Goal: Find specific fact: Find specific fact

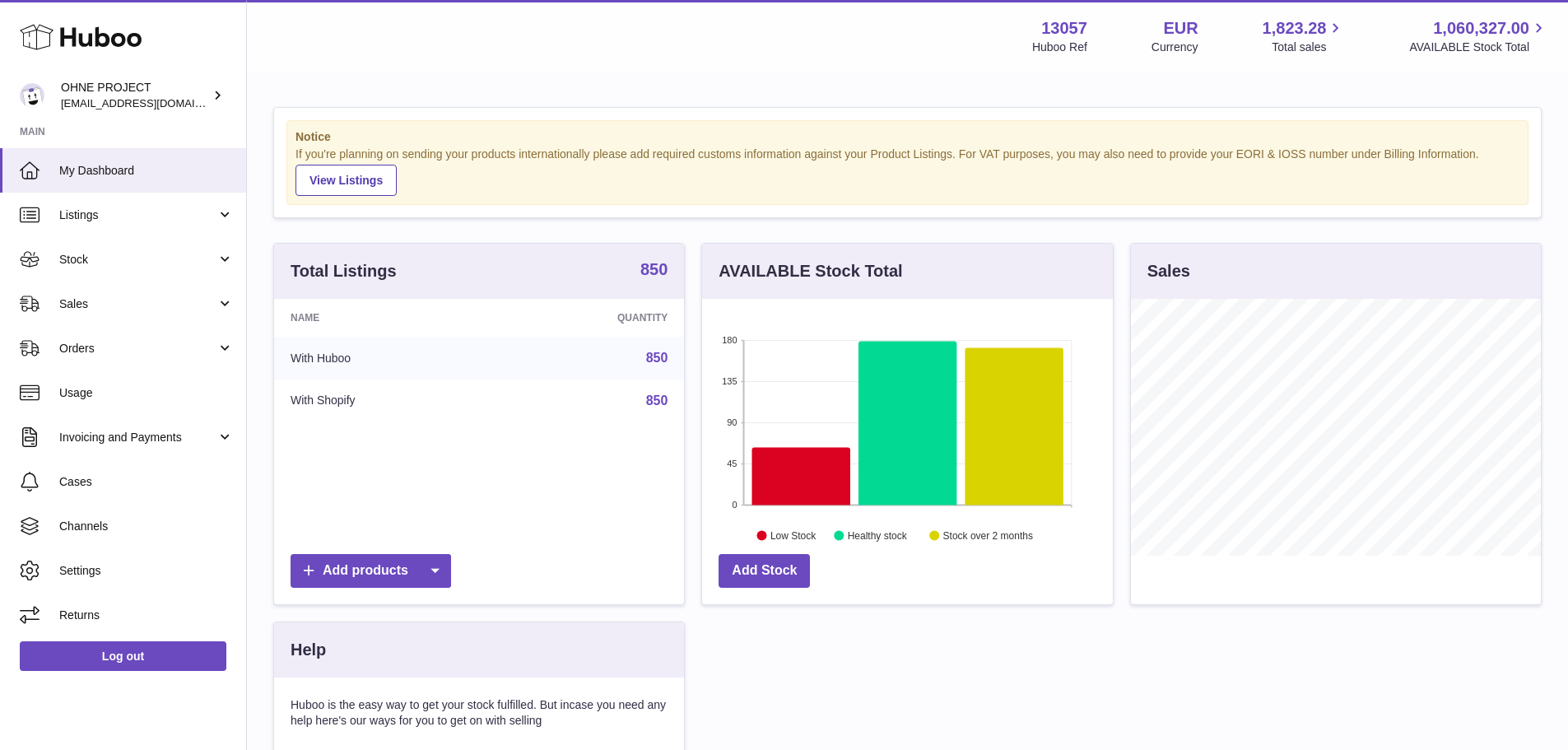
scroll to position [257, 410]
click at [662, 268] on strong "850" at bounding box center [653, 269] width 27 height 16
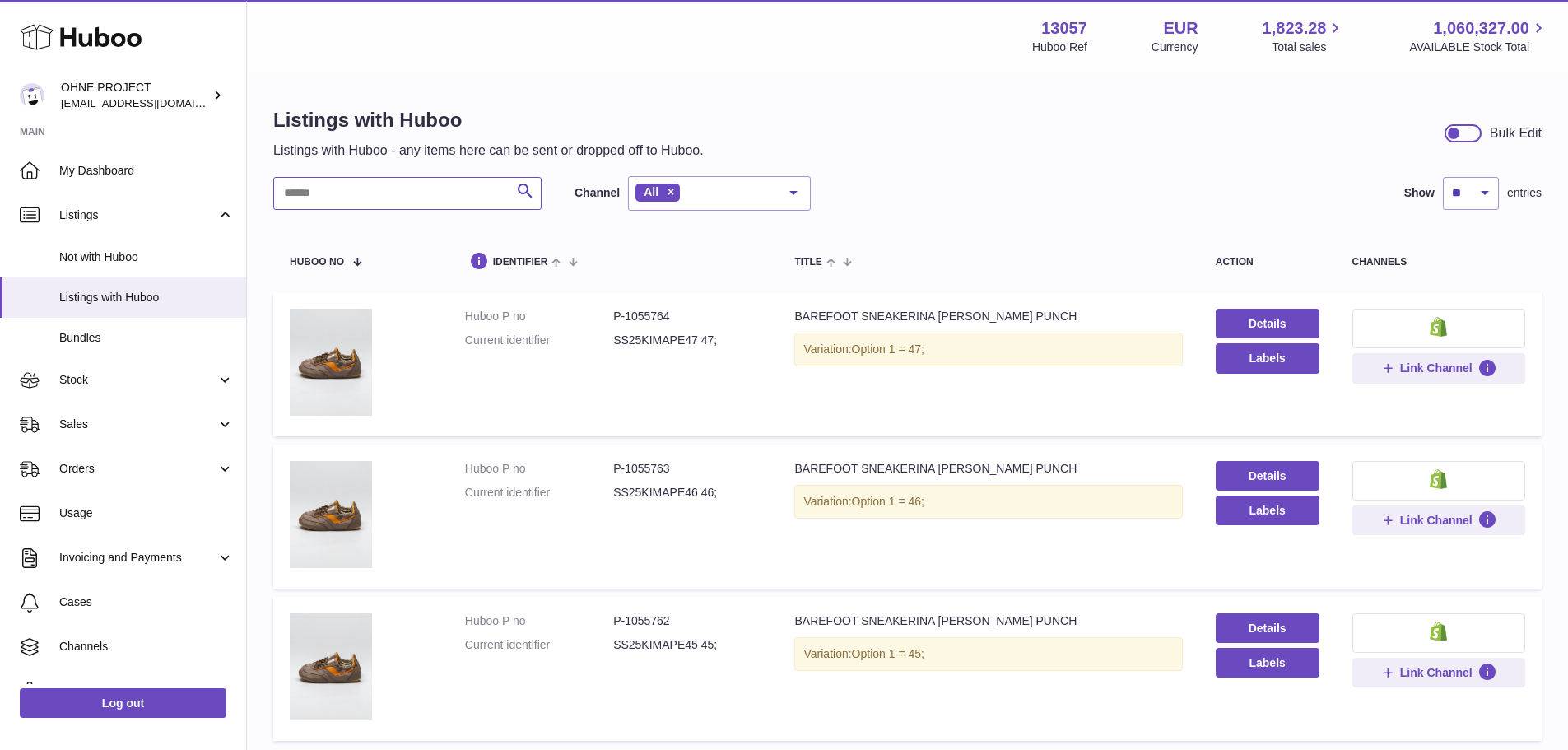
click at [490, 188] on input "text" at bounding box center [407, 194] width 269 height 33
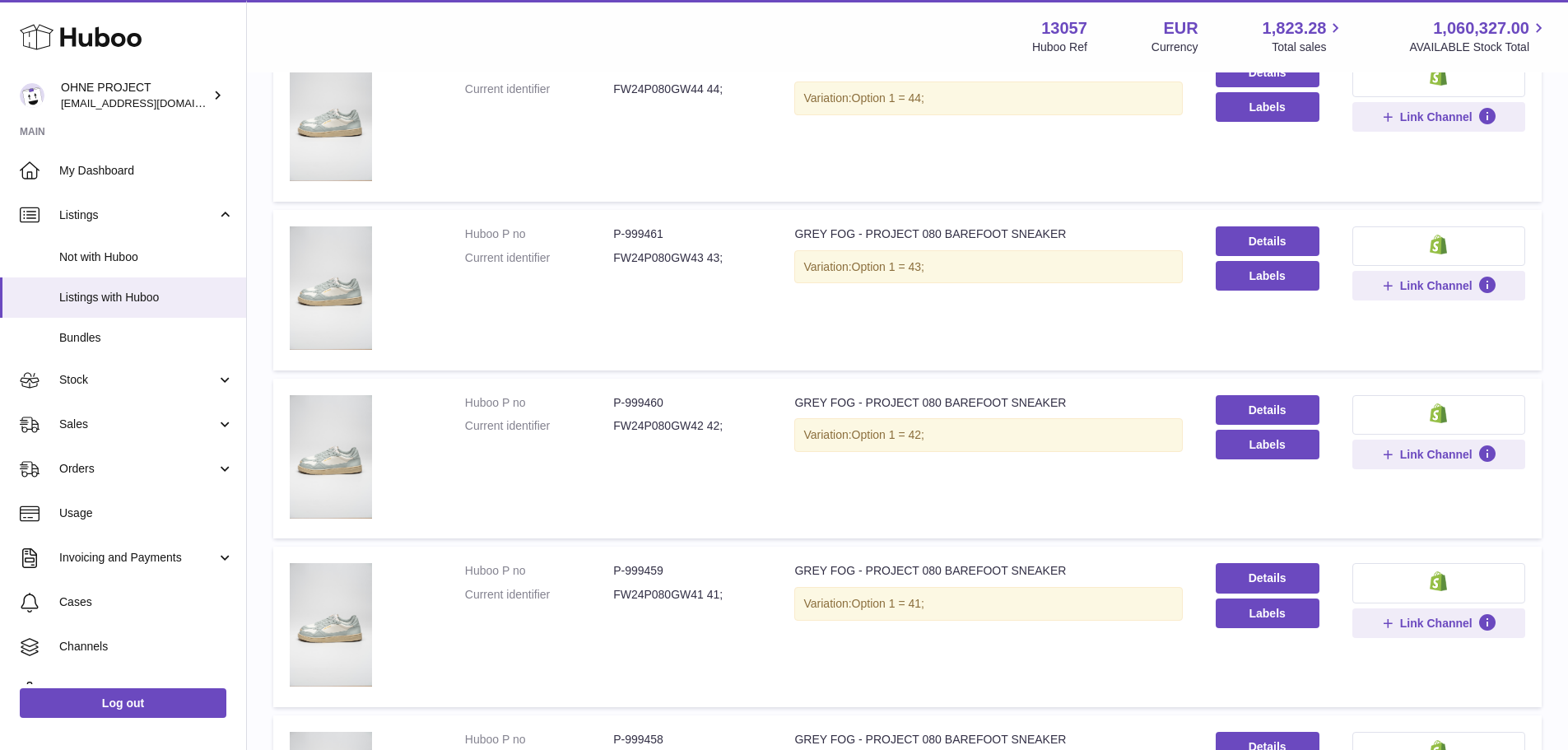
scroll to position [823, 0]
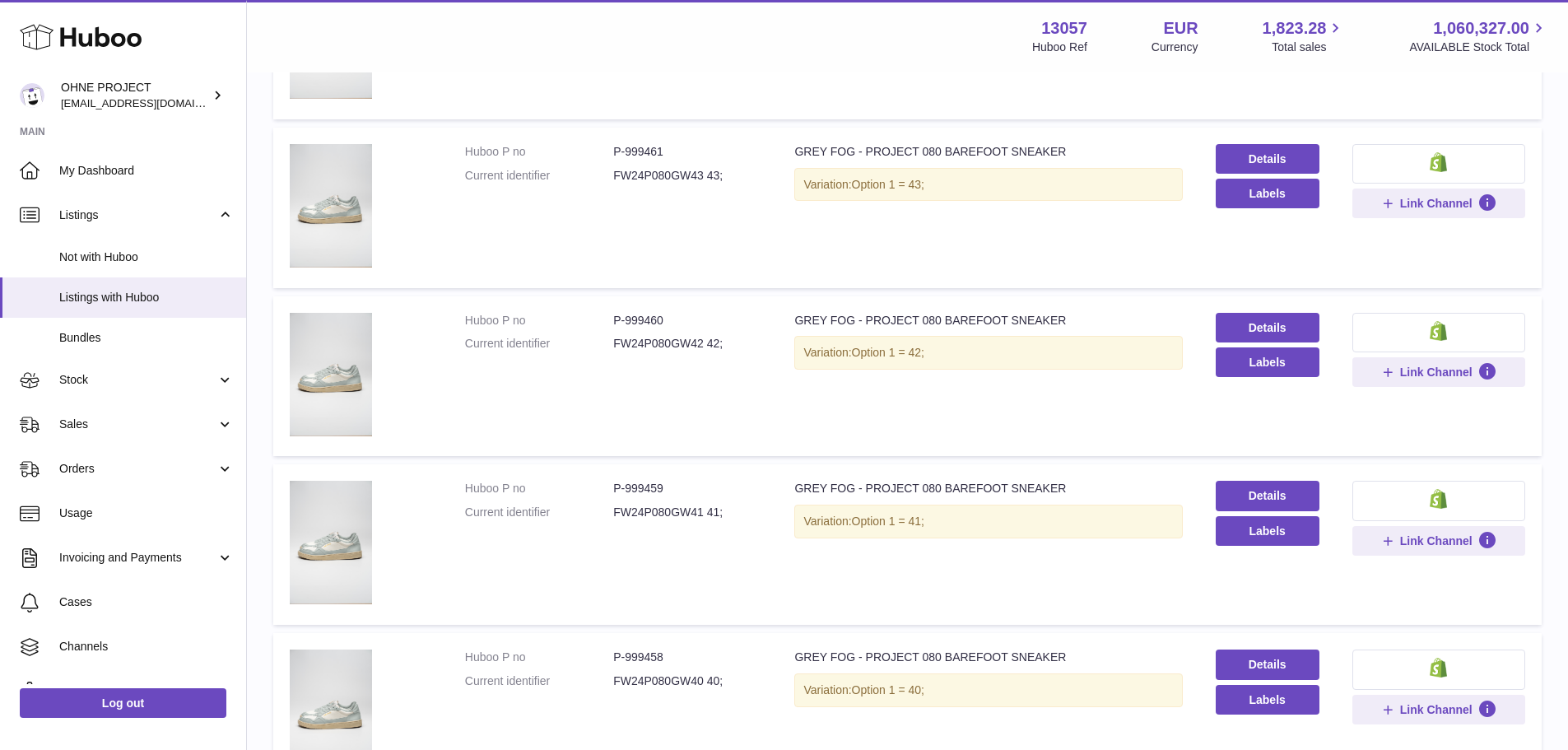
type input "********"
click at [648, 318] on dd "P-999460" at bounding box center [687, 321] width 148 height 16
copy dd "999460"
